Goal: Task Accomplishment & Management: Manage account settings

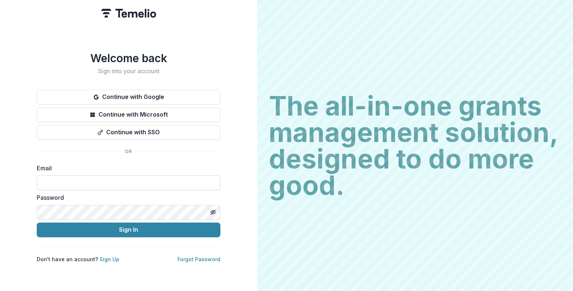
click at [90, 179] on input at bounding box center [129, 182] width 184 height 15
type input "**********"
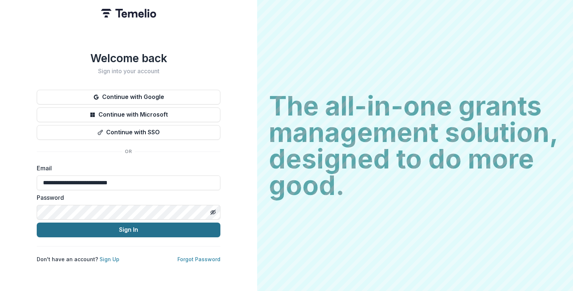
click at [92, 229] on button "Sign In" at bounding box center [129, 229] width 184 height 15
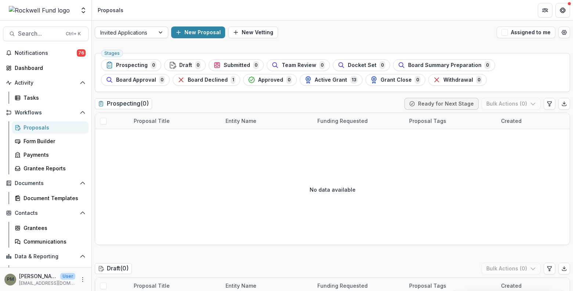
click at [152, 31] on div "Invited Applications" at bounding box center [125, 32] width 60 height 11
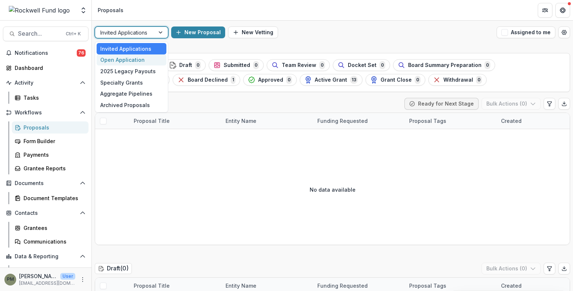
click at [135, 60] on div "Open Application" at bounding box center [132, 59] width 70 height 11
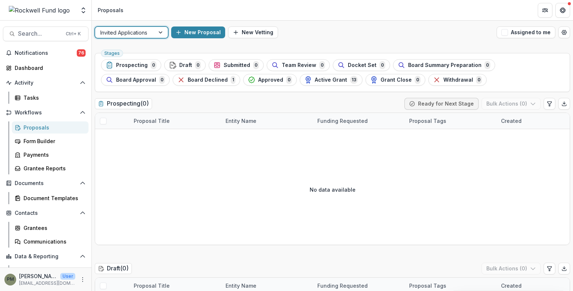
click at [160, 34] on div at bounding box center [161, 32] width 13 height 11
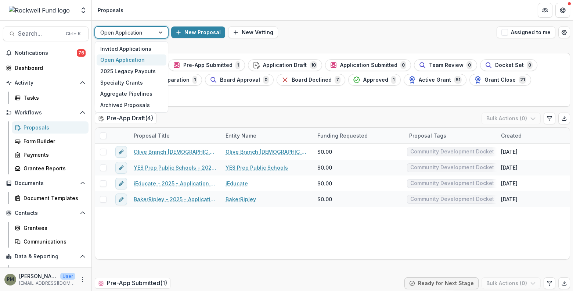
click at [363, 34] on div "New Proposal New Vetting" at bounding box center [332, 32] width 323 height 12
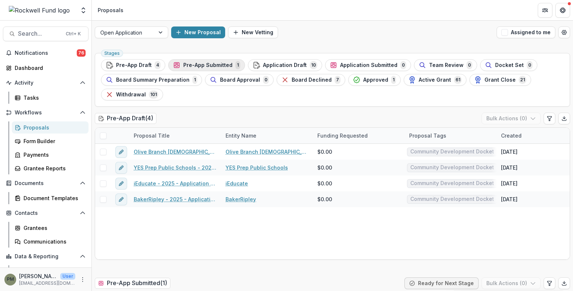
click at [223, 67] on span "Pre-App Submitted" at bounding box center [207, 65] width 49 height 6
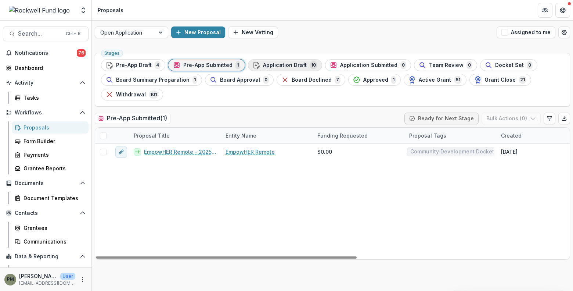
click at [286, 66] on span "Application Draft" at bounding box center [285, 65] width 44 height 6
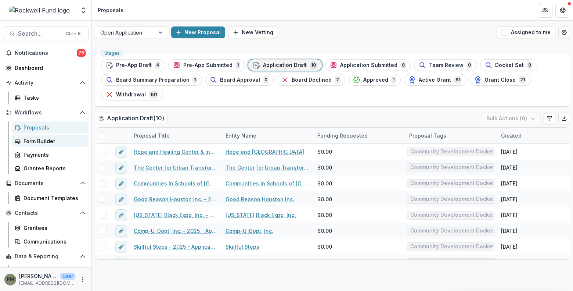
click at [30, 141] on div "Form Builder" at bounding box center [53, 141] width 59 height 8
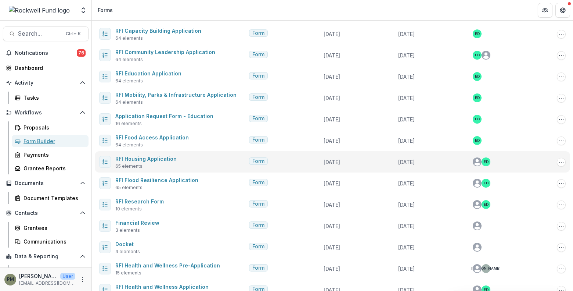
scroll to position [68, 0]
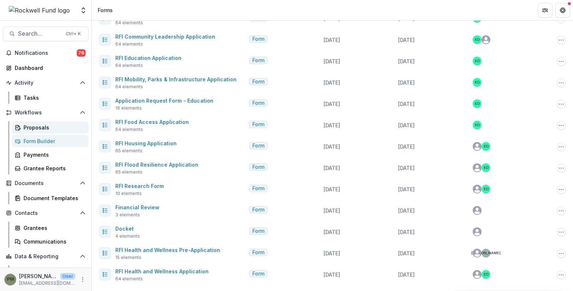
click at [41, 127] on div "Proposals" at bounding box center [53, 127] width 59 height 8
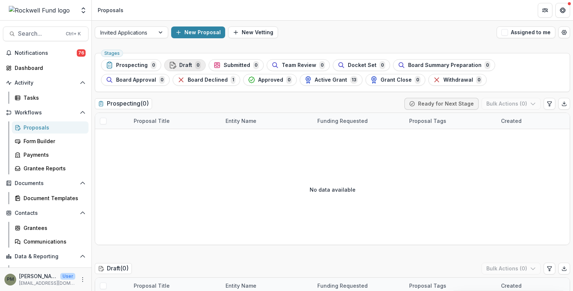
click at [182, 64] on span "Draft" at bounding box center [185, 65] width 13 height 6
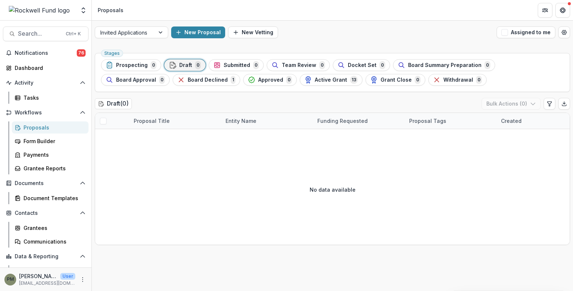
click at [140, 64] on span "Prospecting" at bounding box center [132, 65] width 32 height 6
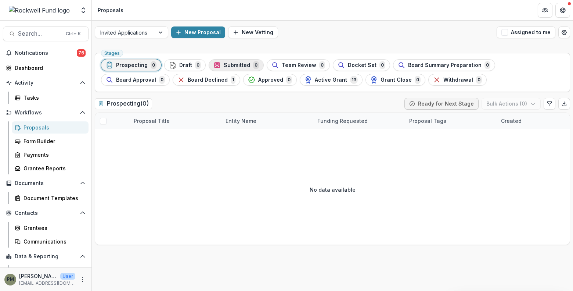
click at [245, 65] on span "Submitted" at bounding box center [237, 65] width 26 height 6
click at [286, 65] on span "Team Review" at bounding box center [299, 65] width 35 height 6
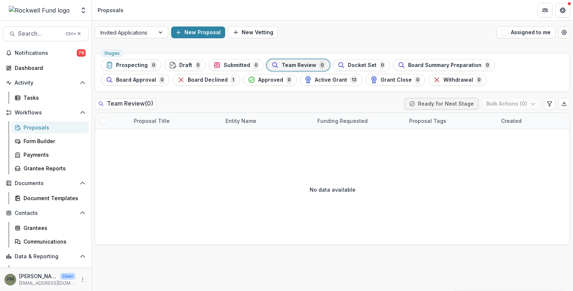
click at [146, 67] on div "Prospecting 0" at bounding box center [131, 65] width 51 height 8
